Goal: Information Seeking & Learning: Find specific fact

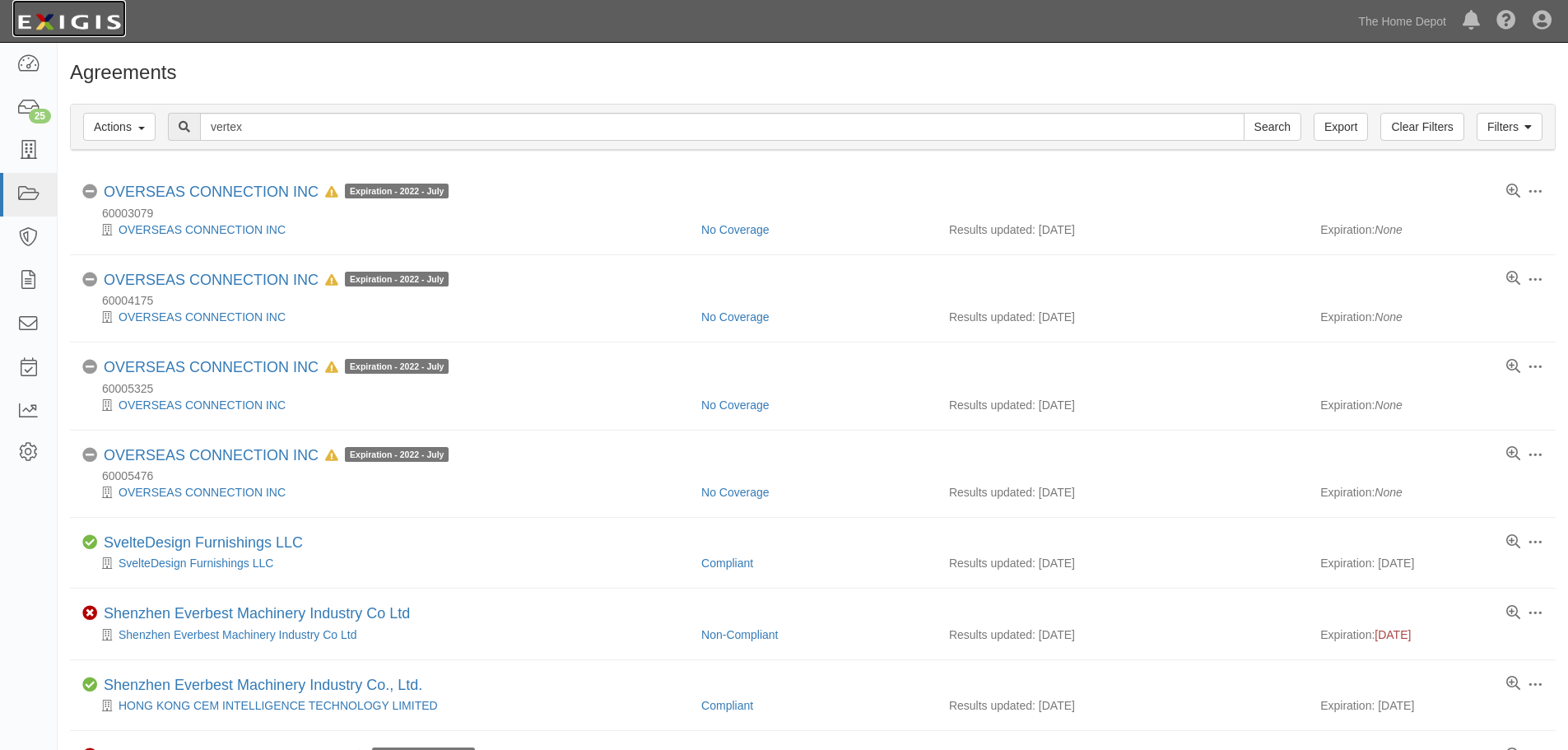
click at [79, 27] on img at bounding box center [69, 22] width 114 height 30
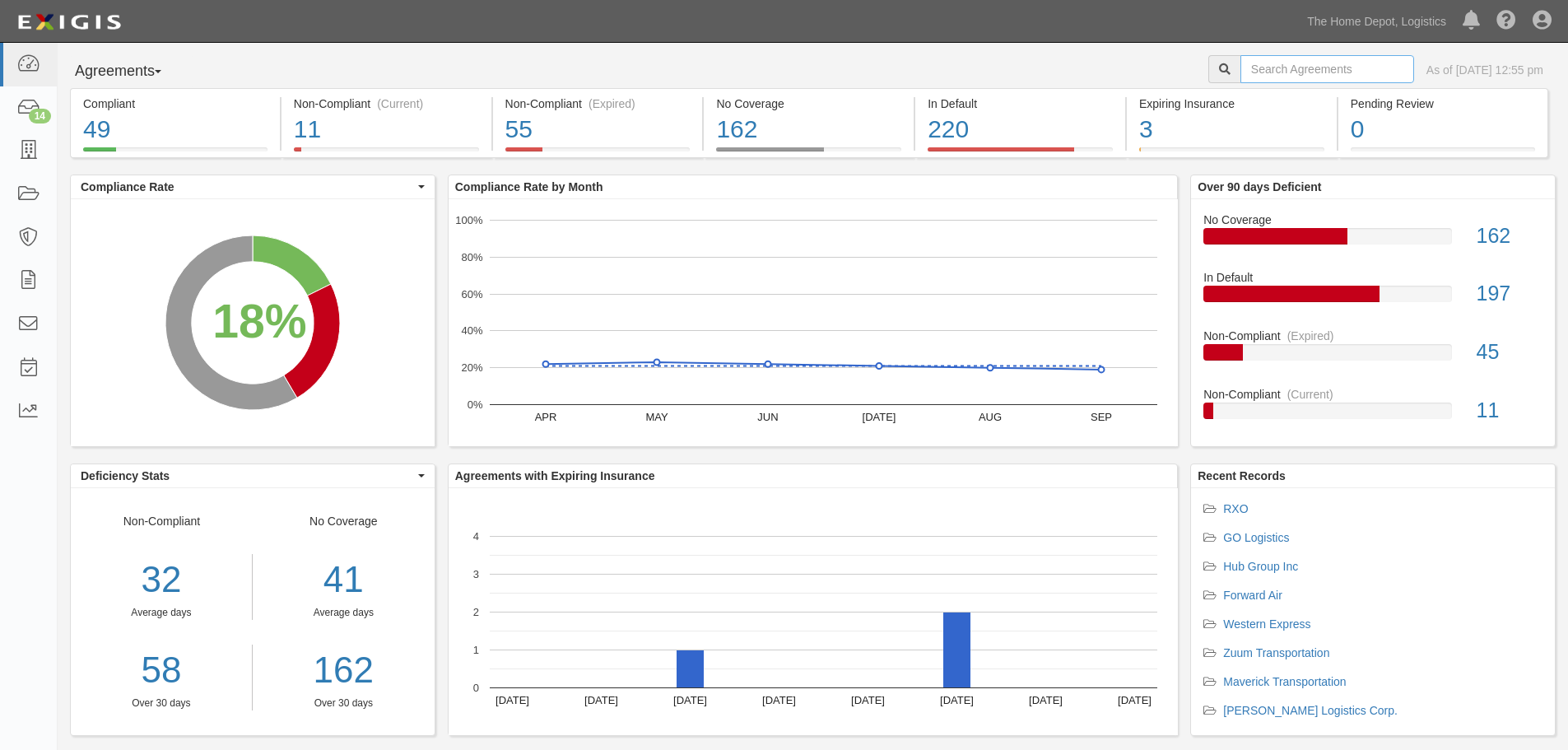
click at [1317, 57] on input "text" at bounding box center [1327, 69] width 174 height 28
type input "i"
type input "riverstone"
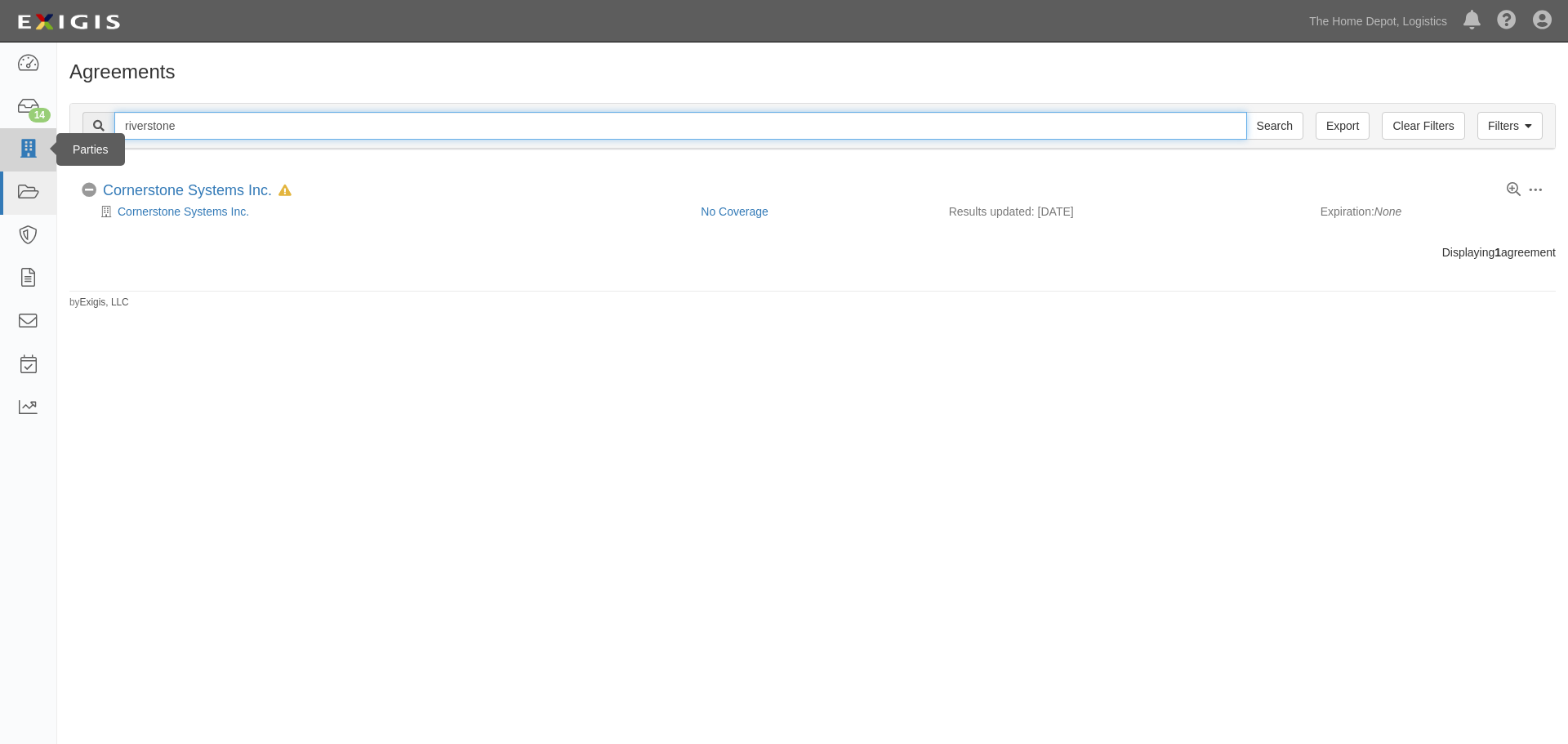
drag, startPoint x: 569, startPoint y: 125, endPoint x: 0, endPoint y: 154, distance: 569.7
click at [0, 154] on body "Toggle navigation Dashboard 14 Inbox Parties Agreements Coverages Documents Mes…" at bounding box center [784, 359] width 1568 height 718
type input "AIT"
click at [1246, 112] on input "Search" at bounding box center [1274, 125] width 57 height 27
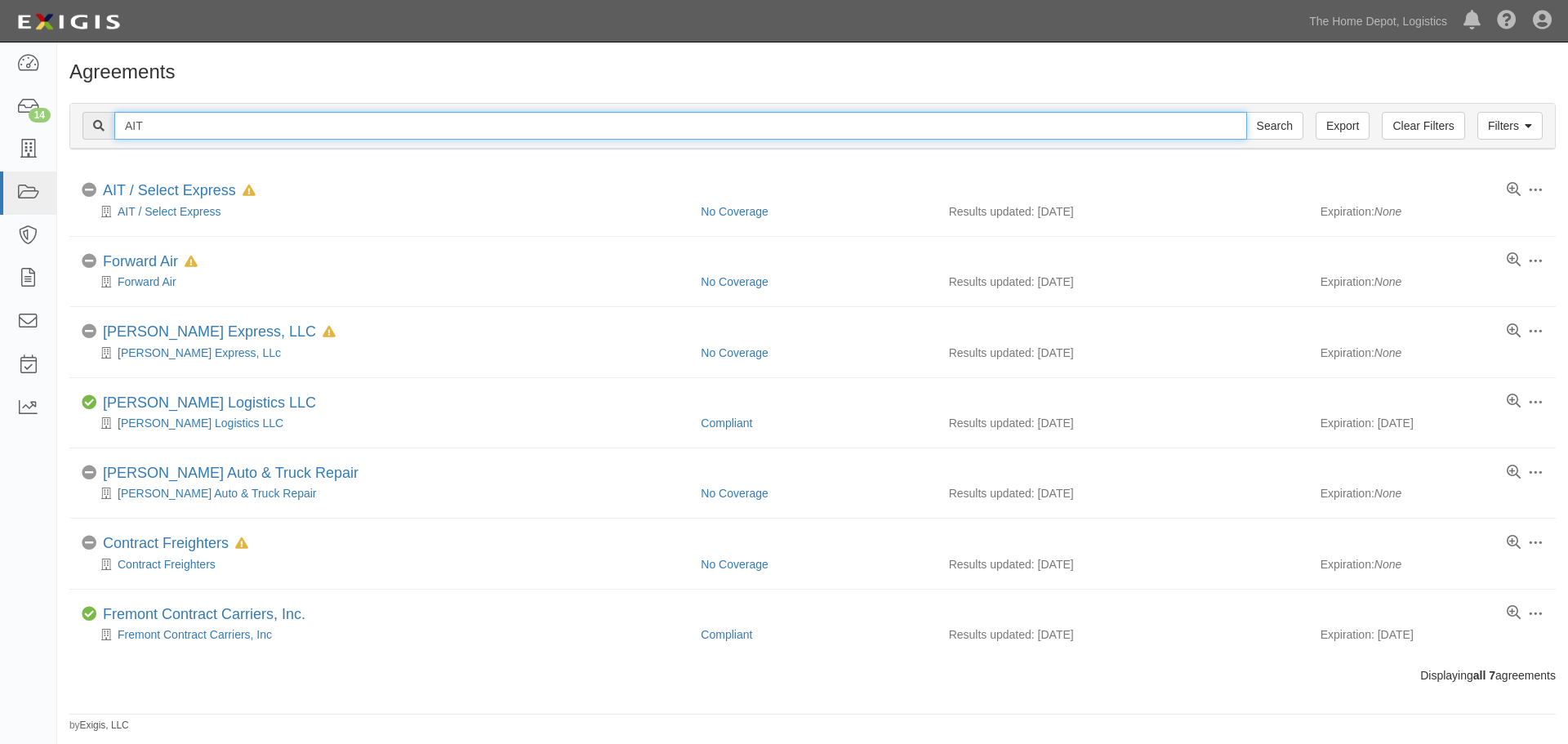
drag, startPoint x: 162, startPoint y: 125, endPoint x: 70, endPoint y: 126, distance: 92.0
click at [70, 126] on div "Filters Clear Filters Export AIT Search Filters" at bounding box center [812, 126] width 1485 height 44
type input "Rxo"
click at [1246, 112] on input "Search" at bounding box center [1274, 125] width 57 height 27
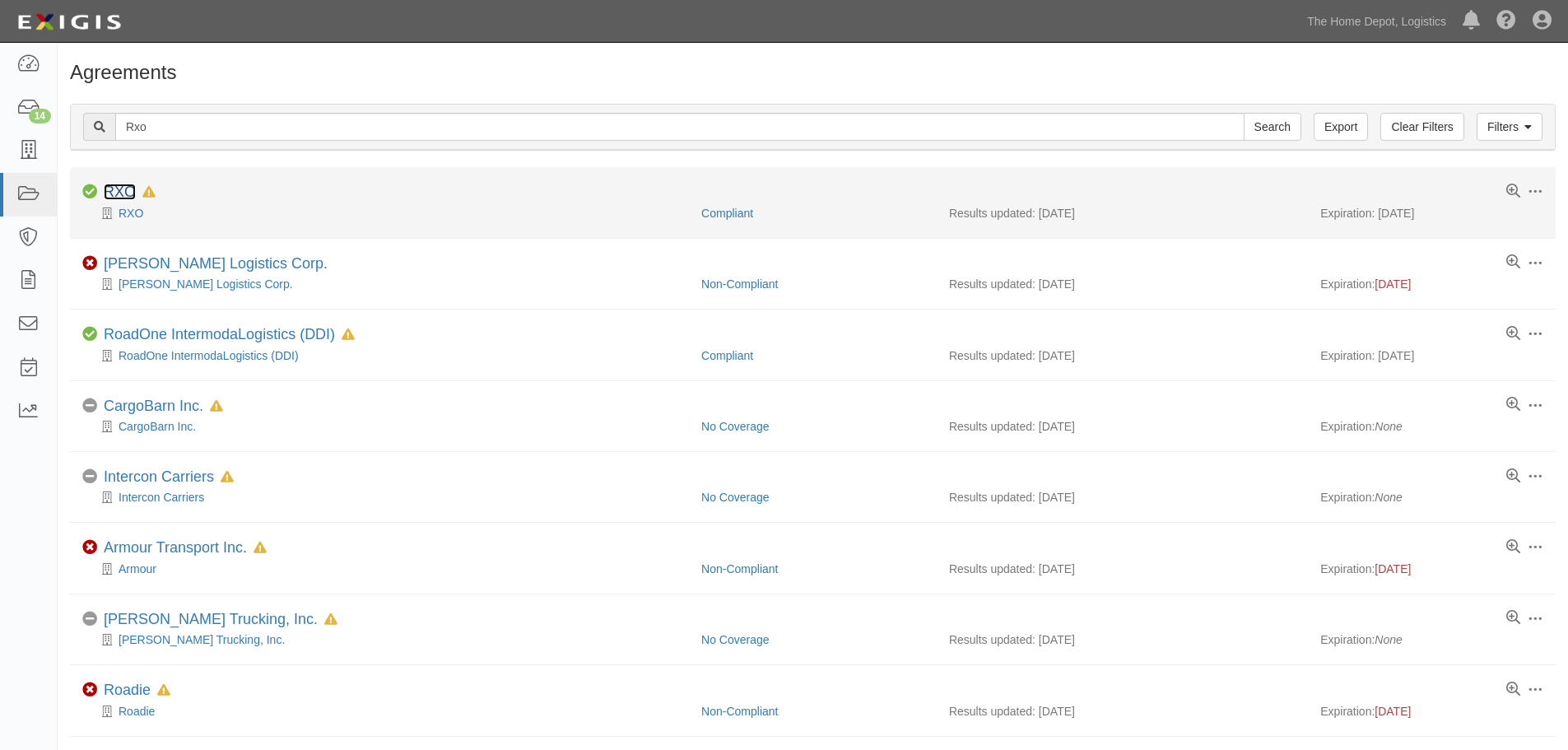
click at [123, 198] on link "RXO" at bounding box center [120, 191] width 32 height 16
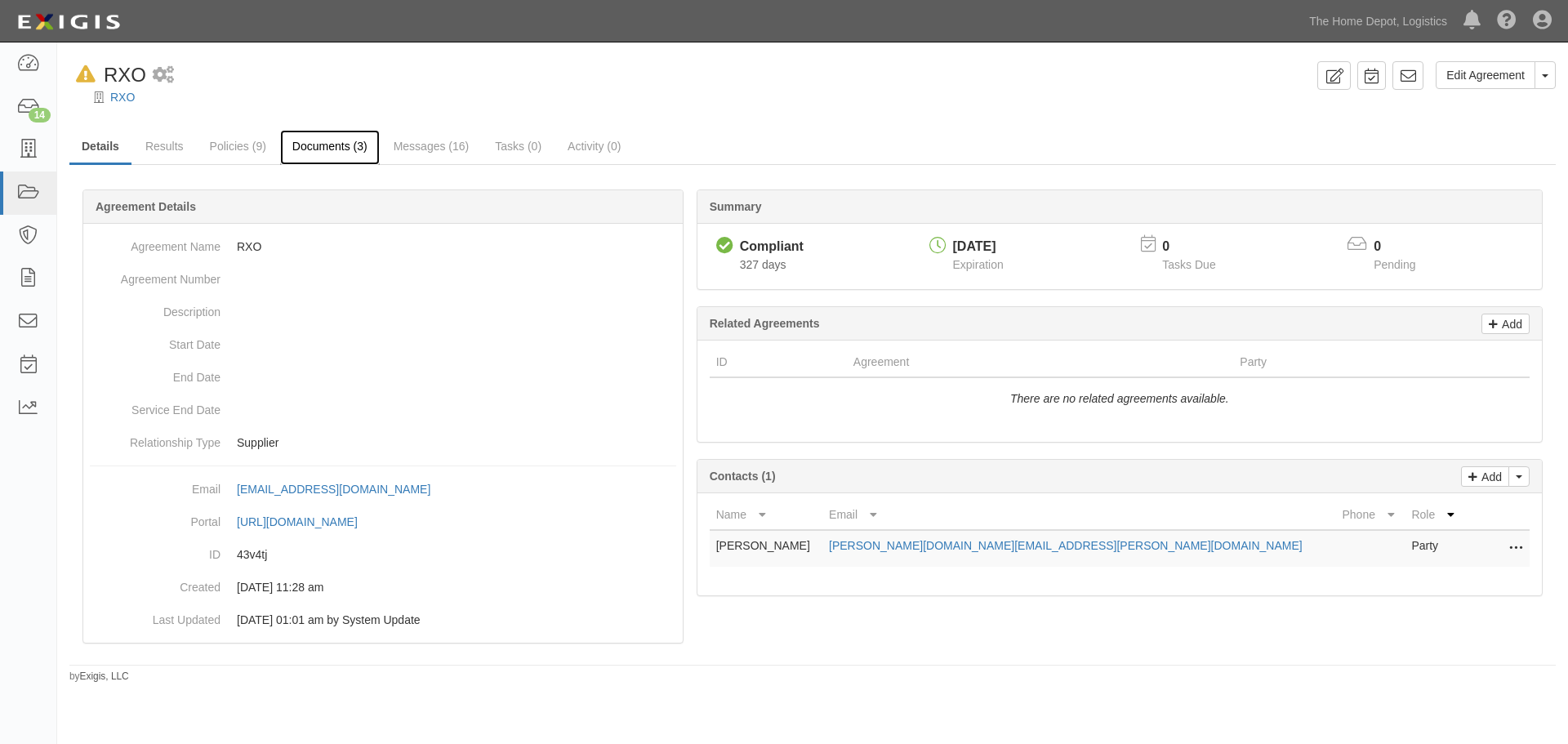
click at [314, 153] on link "Documents (3)" at bounding box center [330, 147] width 99 height 35
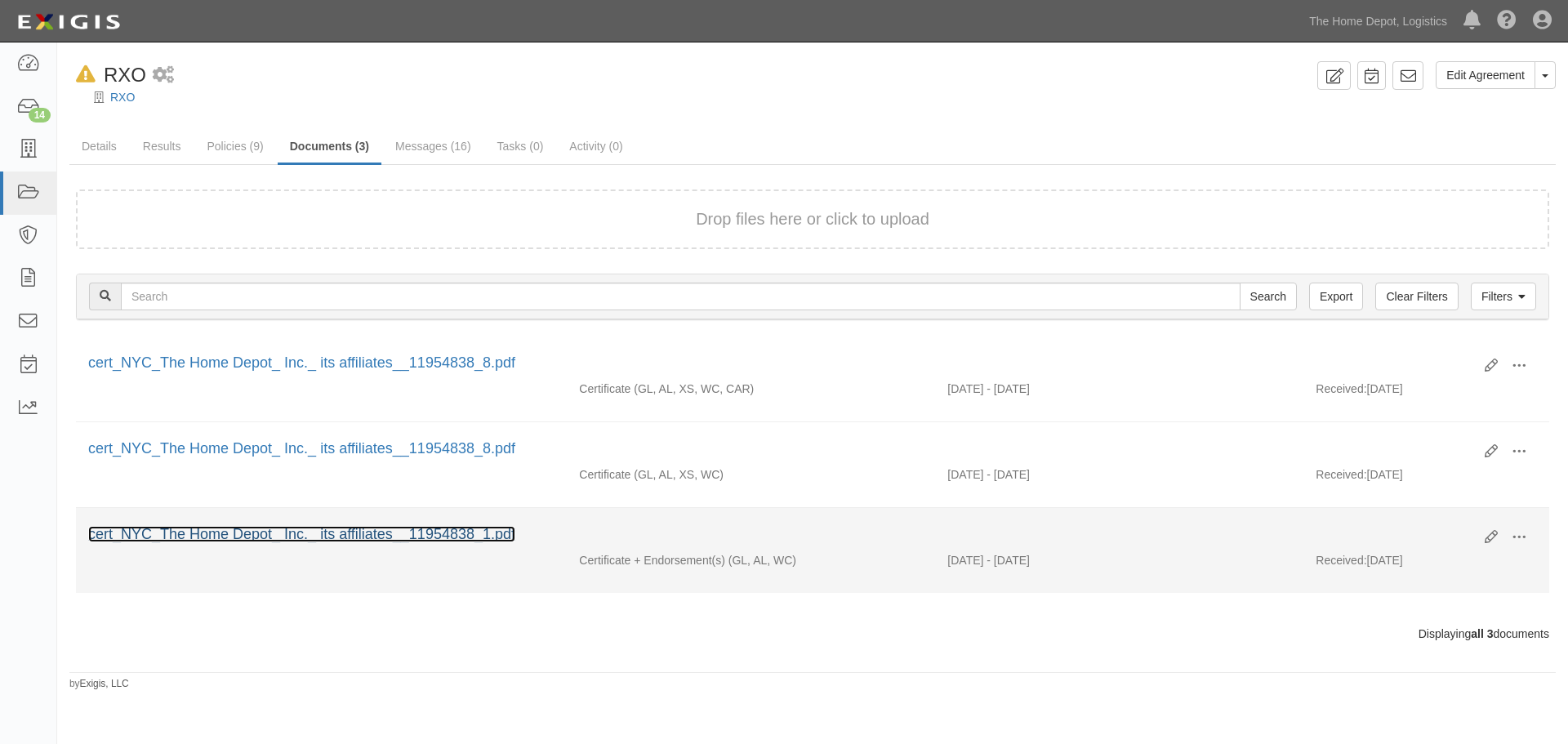
click at [325, 540] on link "cert_NYC_The Home Depot_ Inc._ its affiliates__11954838_1.pdf" at bounding box center [301, 533] width 427 height 16
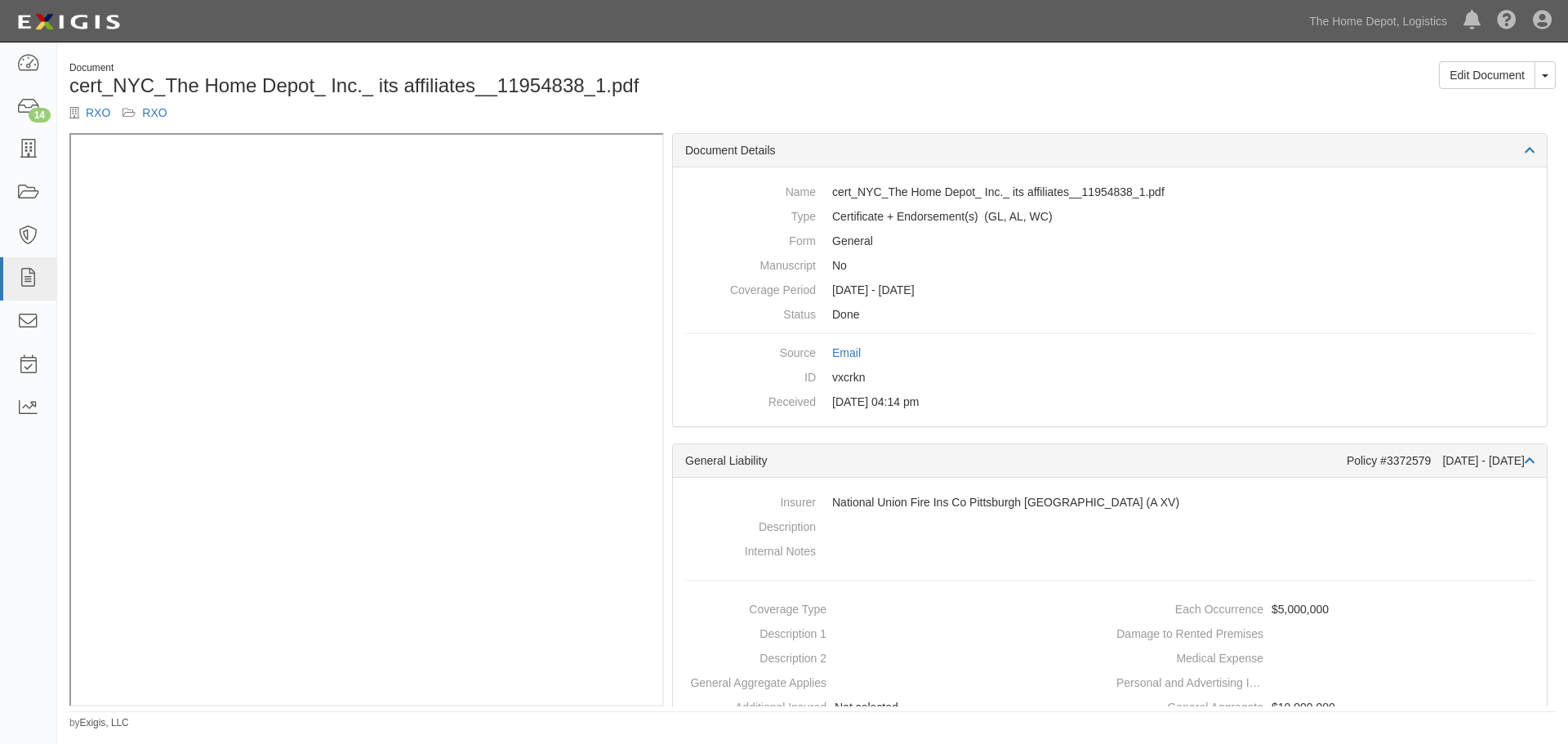
click at [161, 120] on div "RXO RXO" at bounding box center [435, 112] width 731 height 16
click at [161, 115] on link "RXO" at bounding box center [154, 113] width 25 height 13
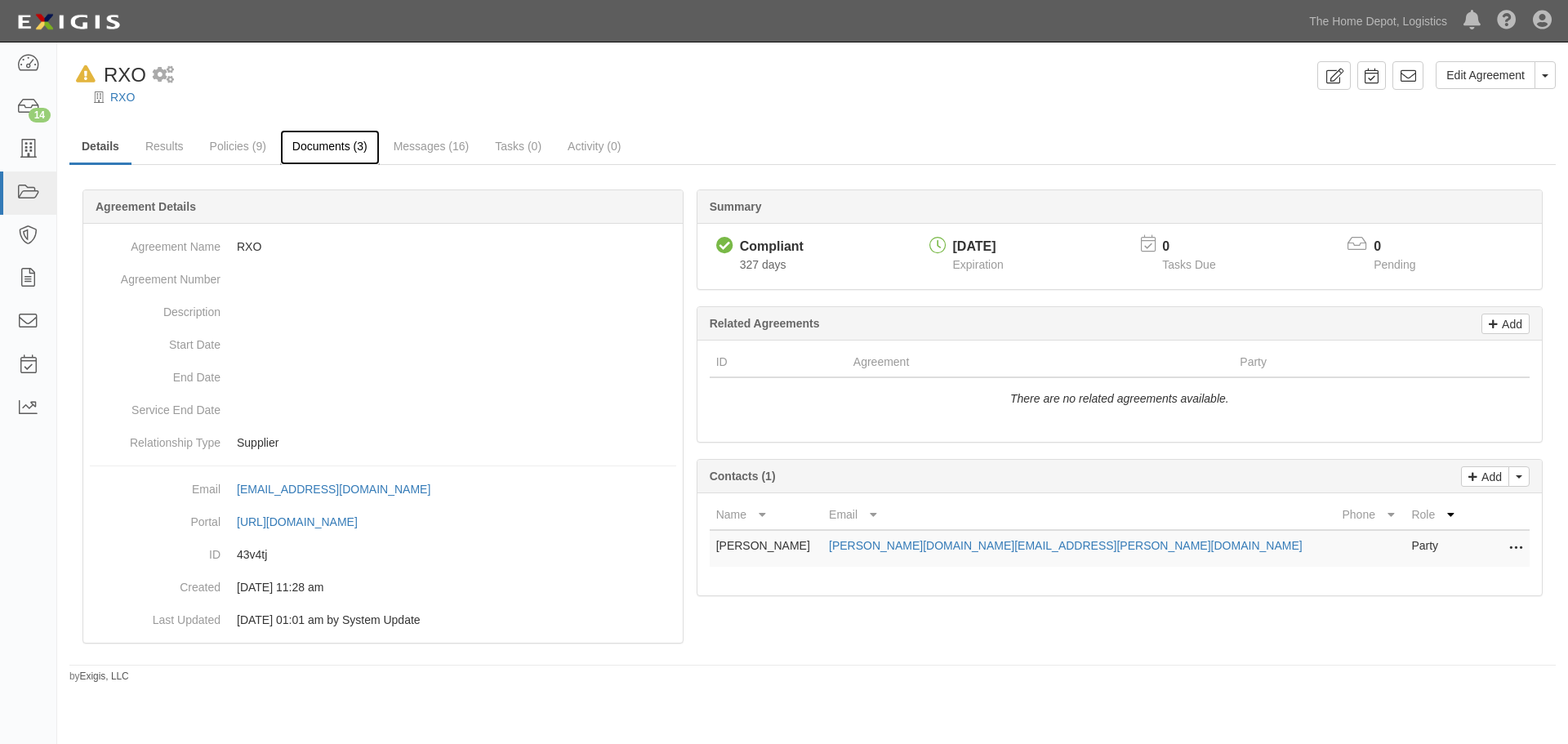
click at [297, 149] on link "Documents (3)" at bounding box center [330, 147] width 99 height 35
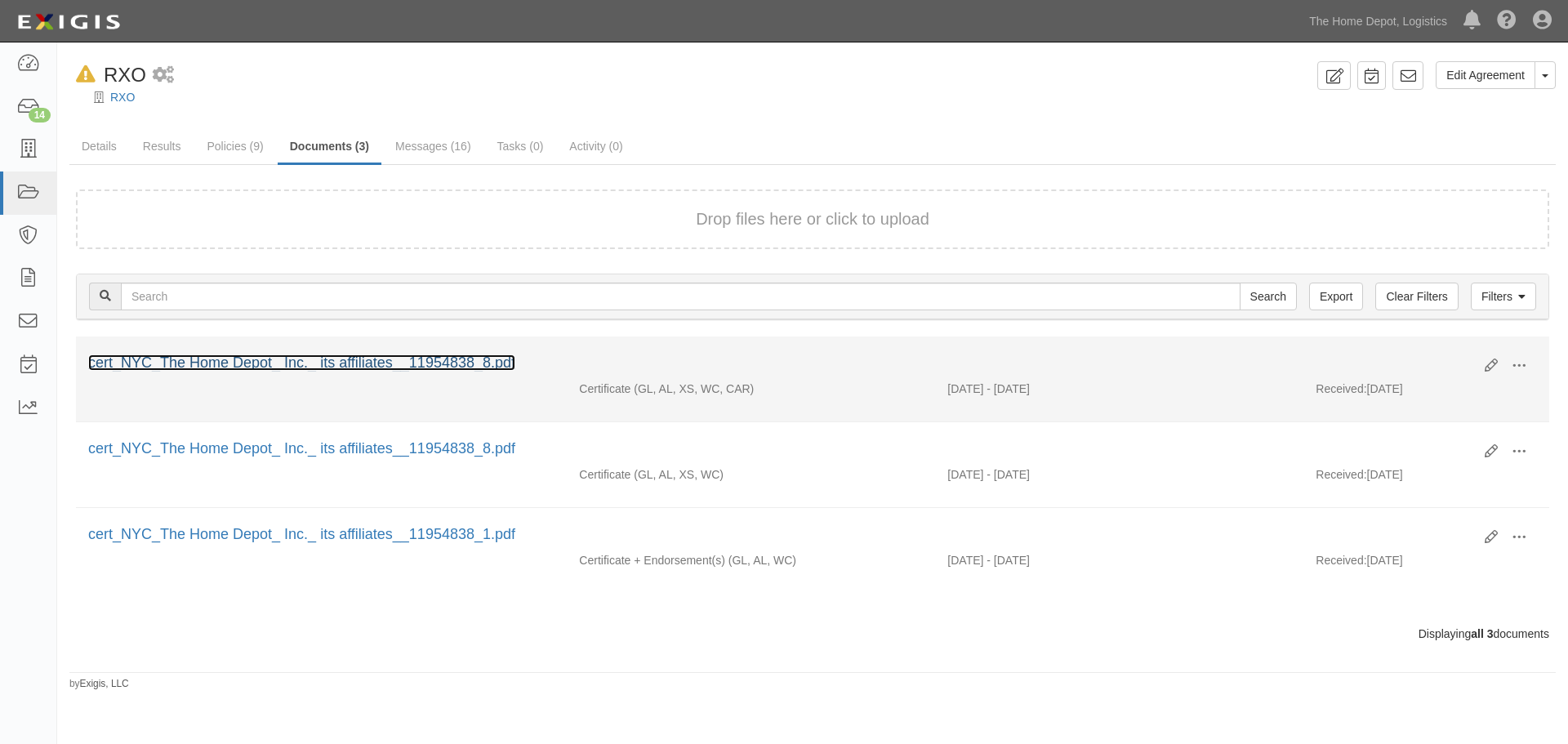
click at [402, 364] on link "cert_NYC_The Home Depot_ Inc._ its affiliates__11954838_8.pdf" at bounding box center [301, 362] width 427 height 16
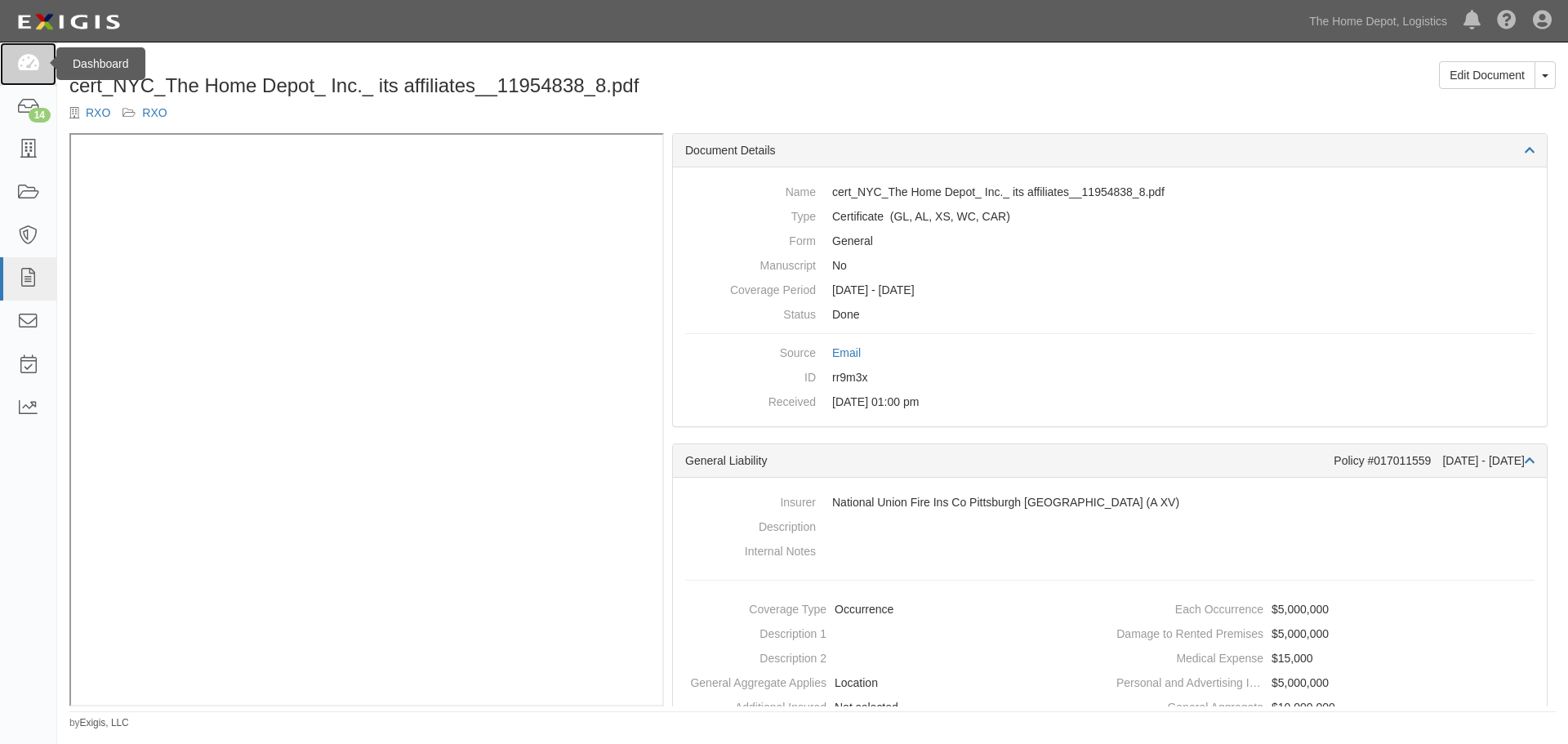
click at [27, 62] on icon at bounding box center [27, 64] width 23 height 19
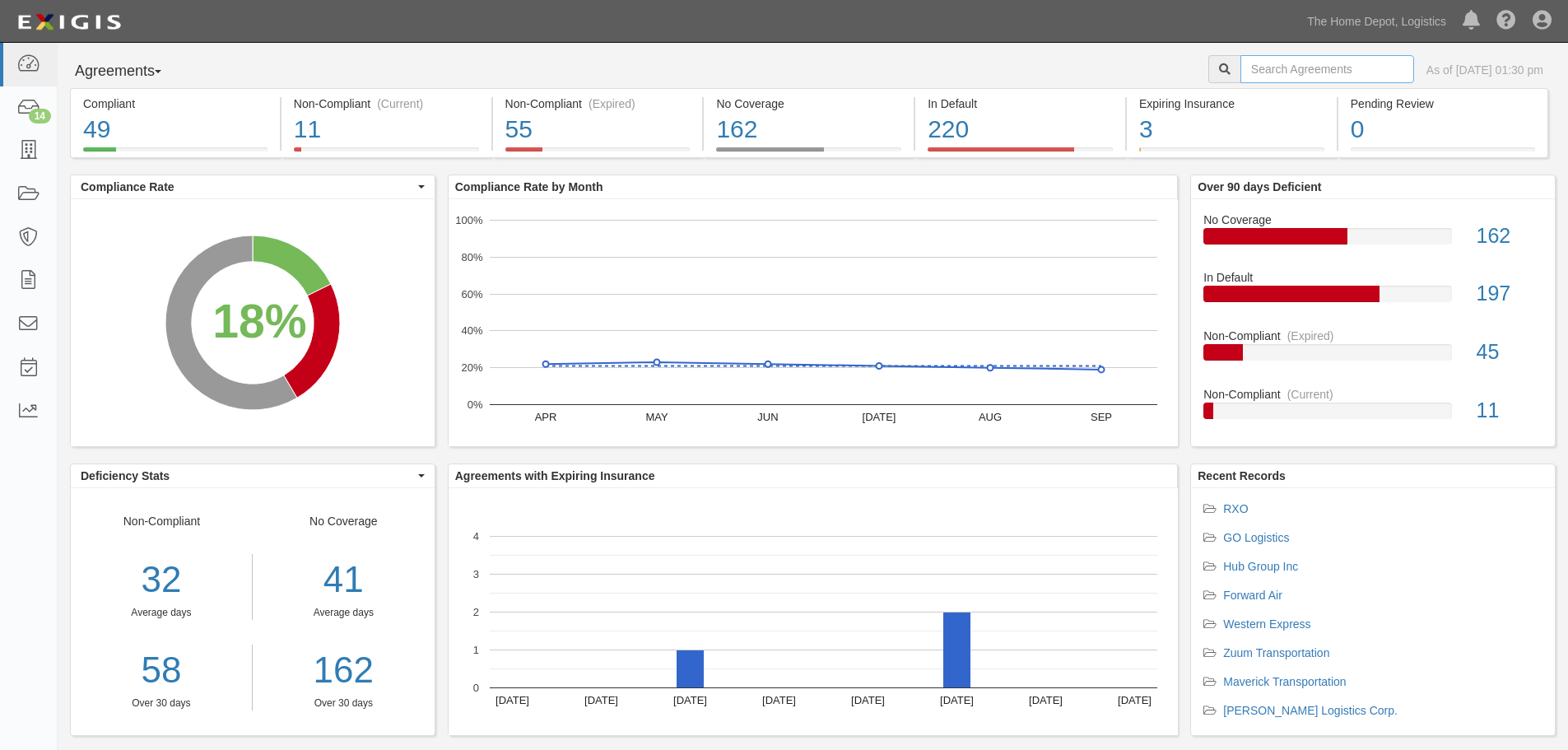
click at [1291, 62] on input "text" at bounding box center [1327, 69] width 174 height 28
type input "Riverstone"
